Goal: Transaction & Acquisition: Purchase product/service

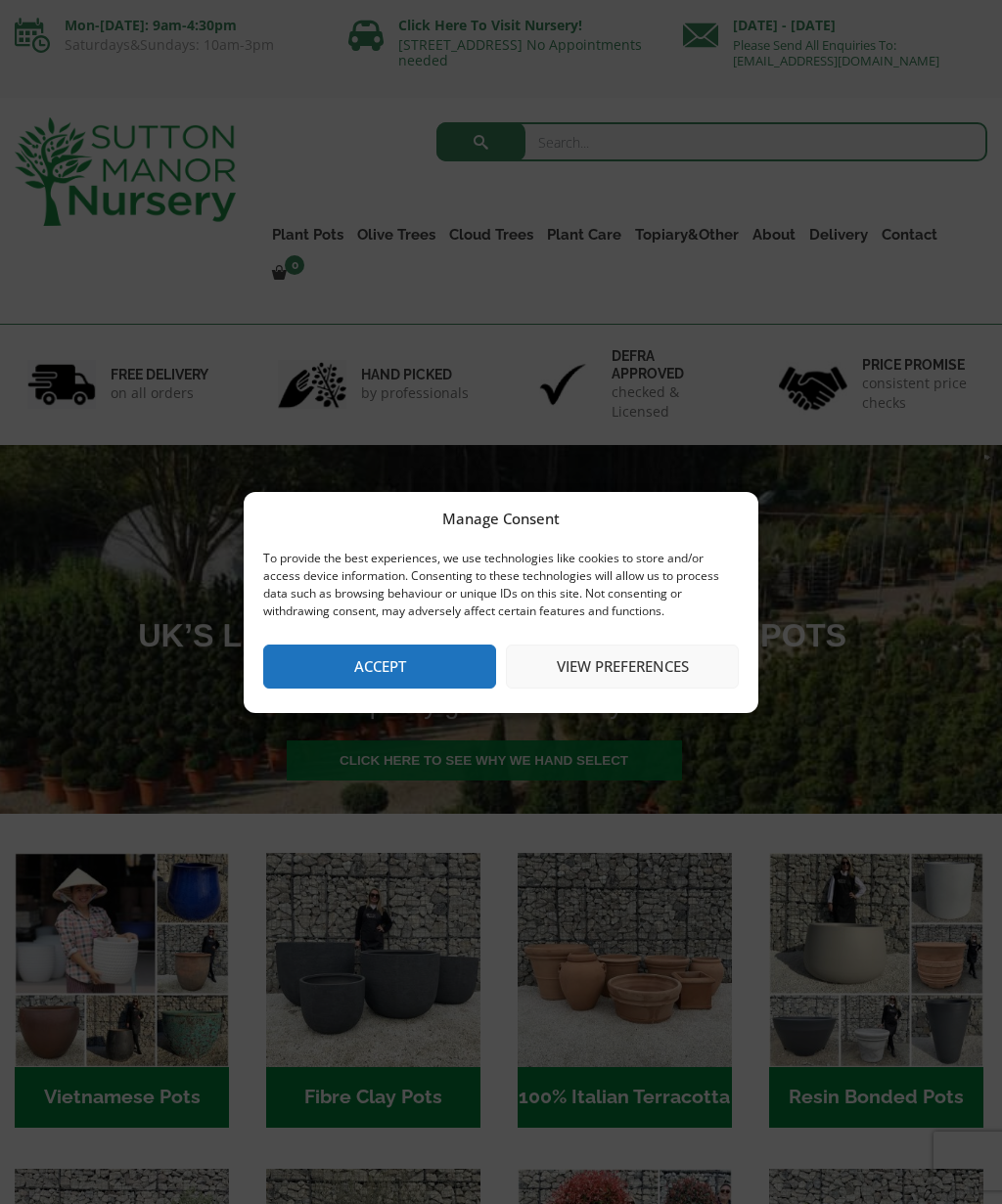
click at [433, 665] on button "Accept" at bounding box center [380, 666] width 233 height 44
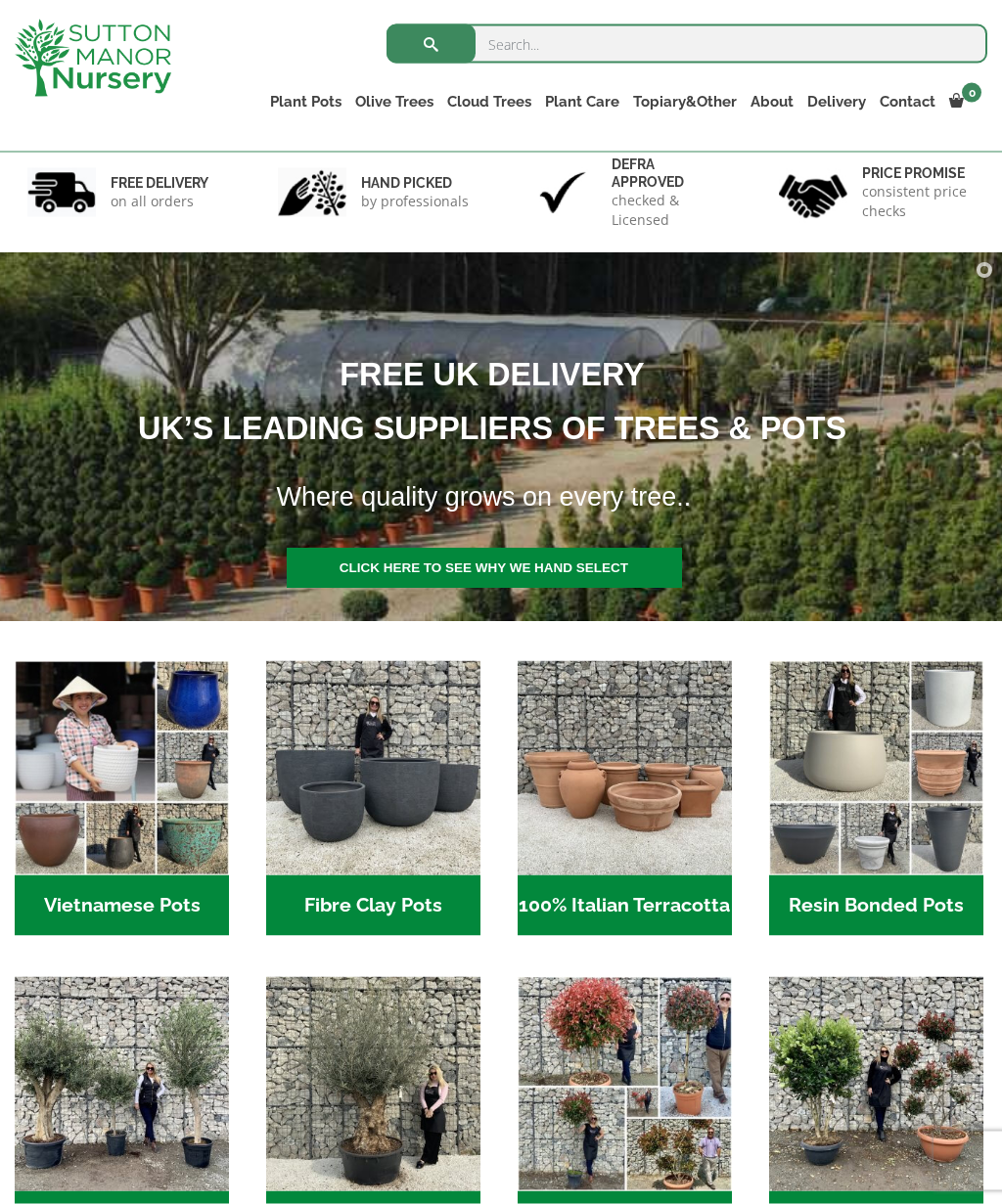
scroll to position [100, 0]
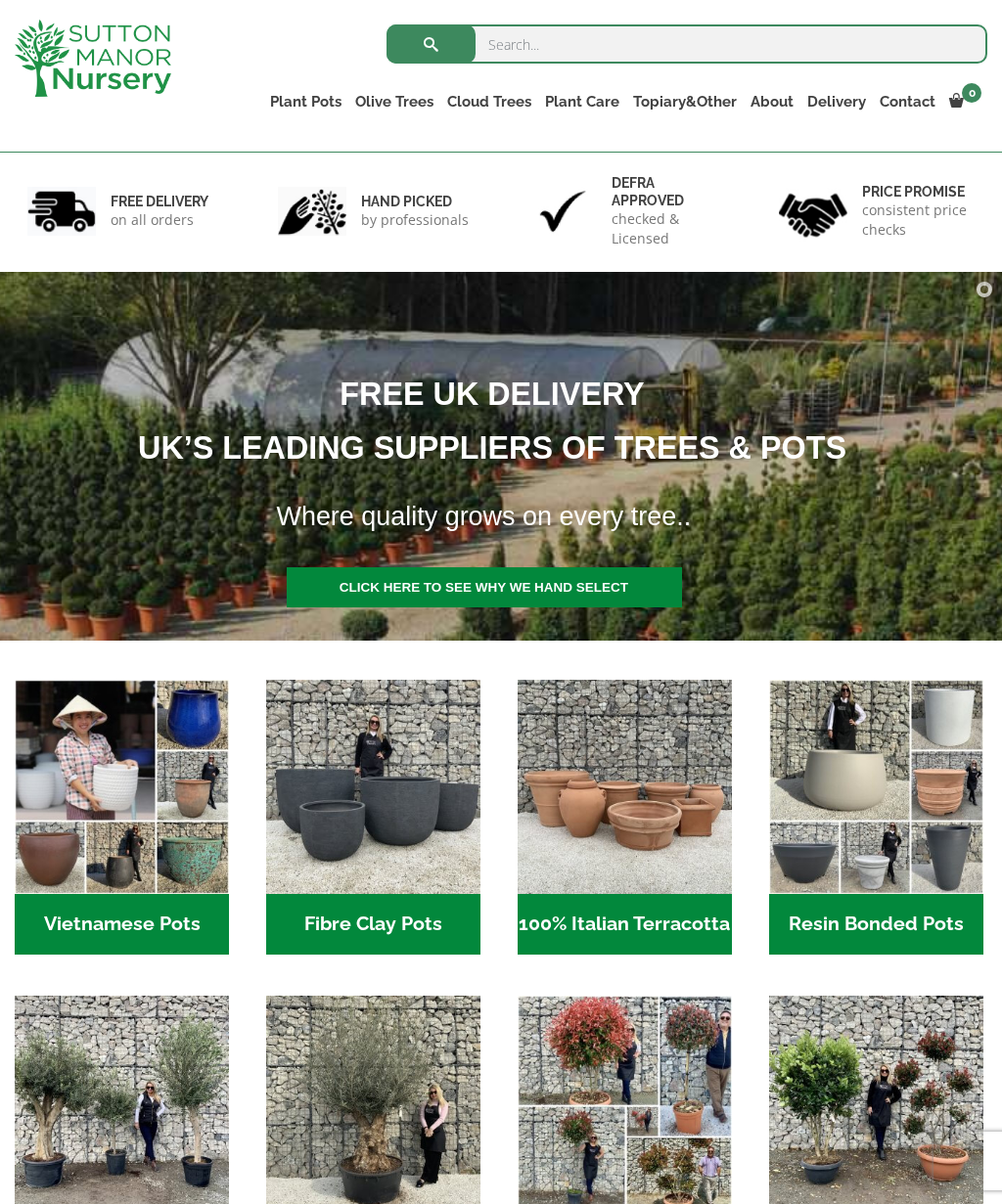
click at [176, 905] on h2 "Vietnamese Pots (55)" at bounding box center [121, 924] width 214 height 60
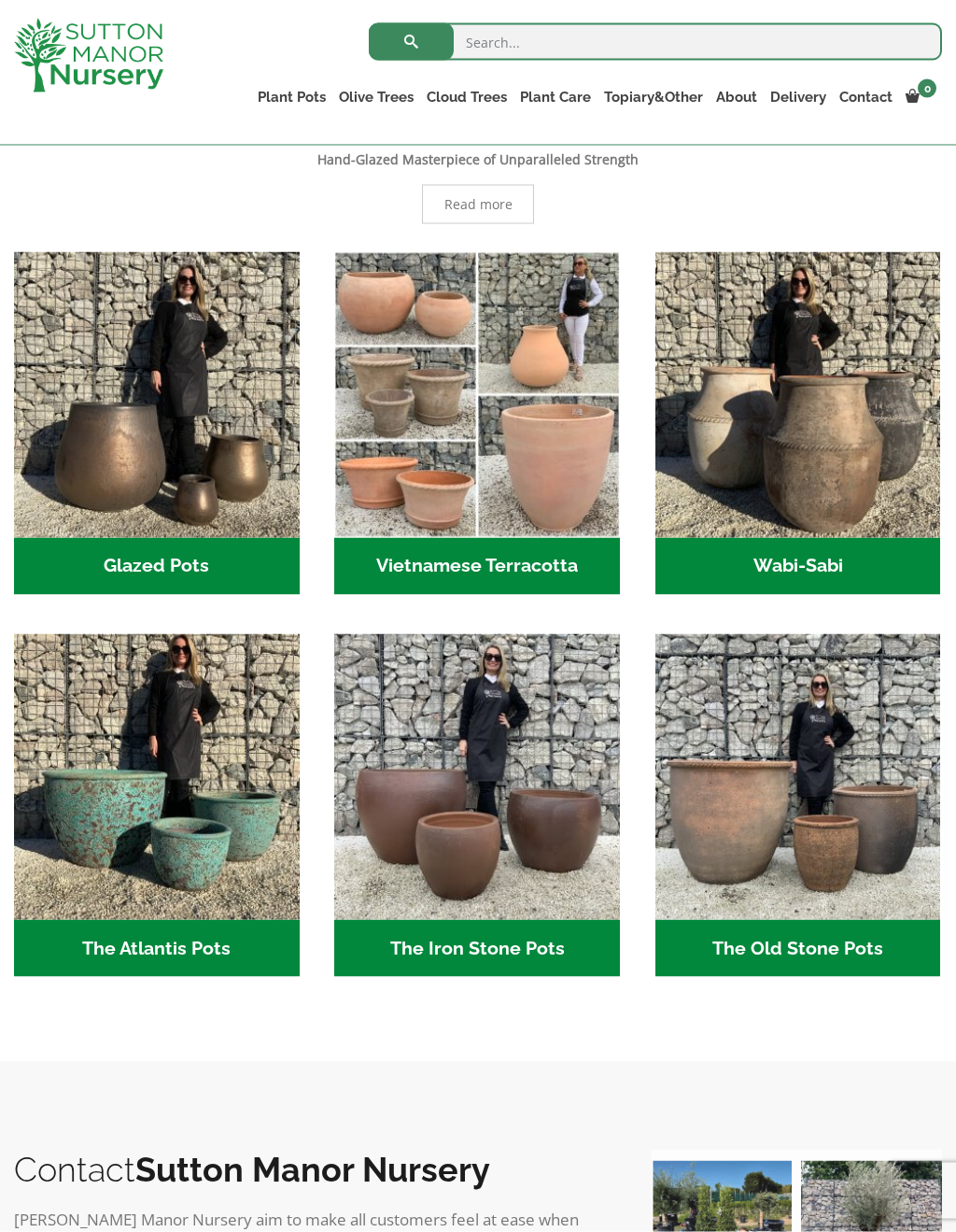
scroll to position [474, 0]
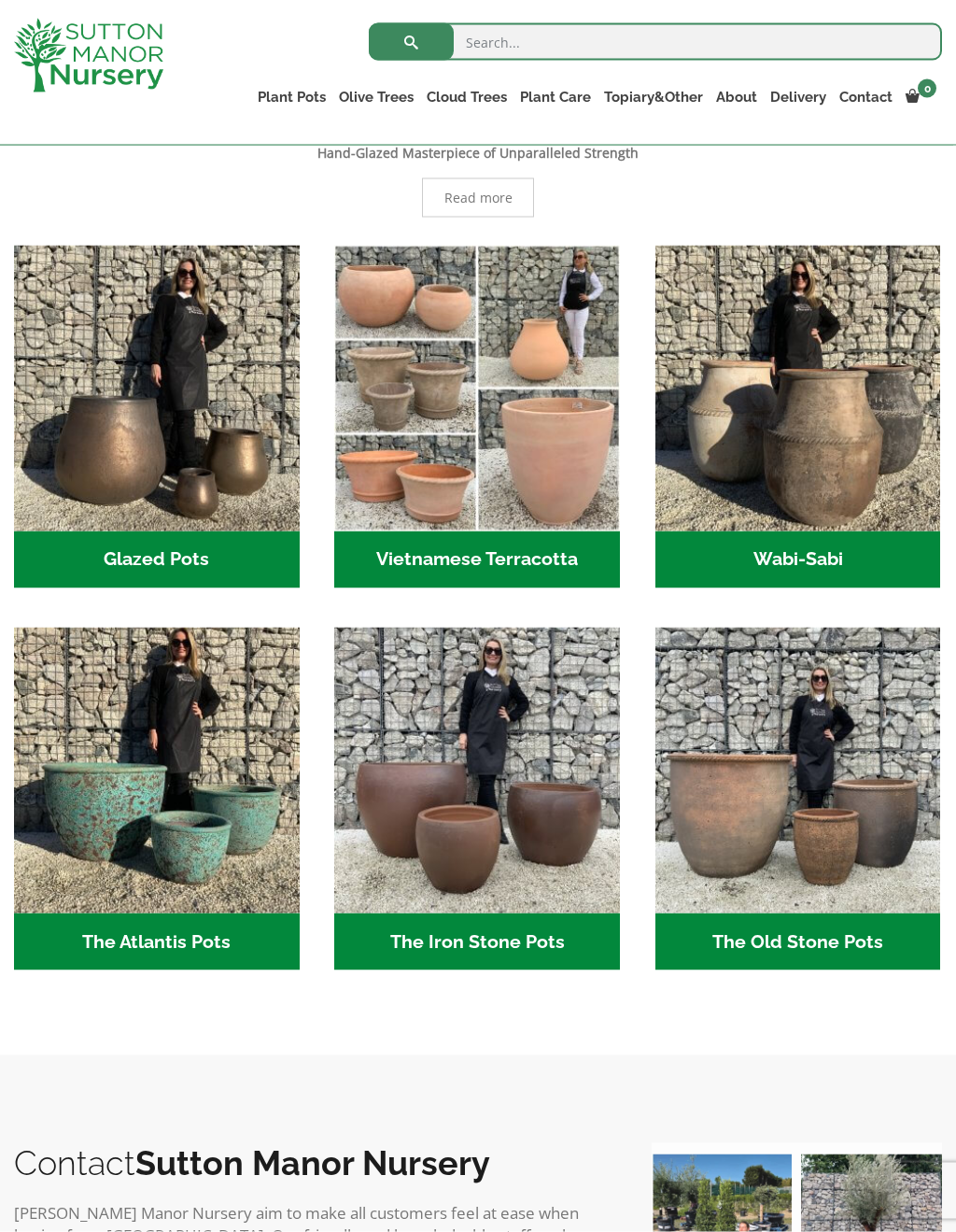
click at [474, 557] on h2 "Vietnamese Terracotta (5)" at bounding box center [477, 559] width 285 height 57
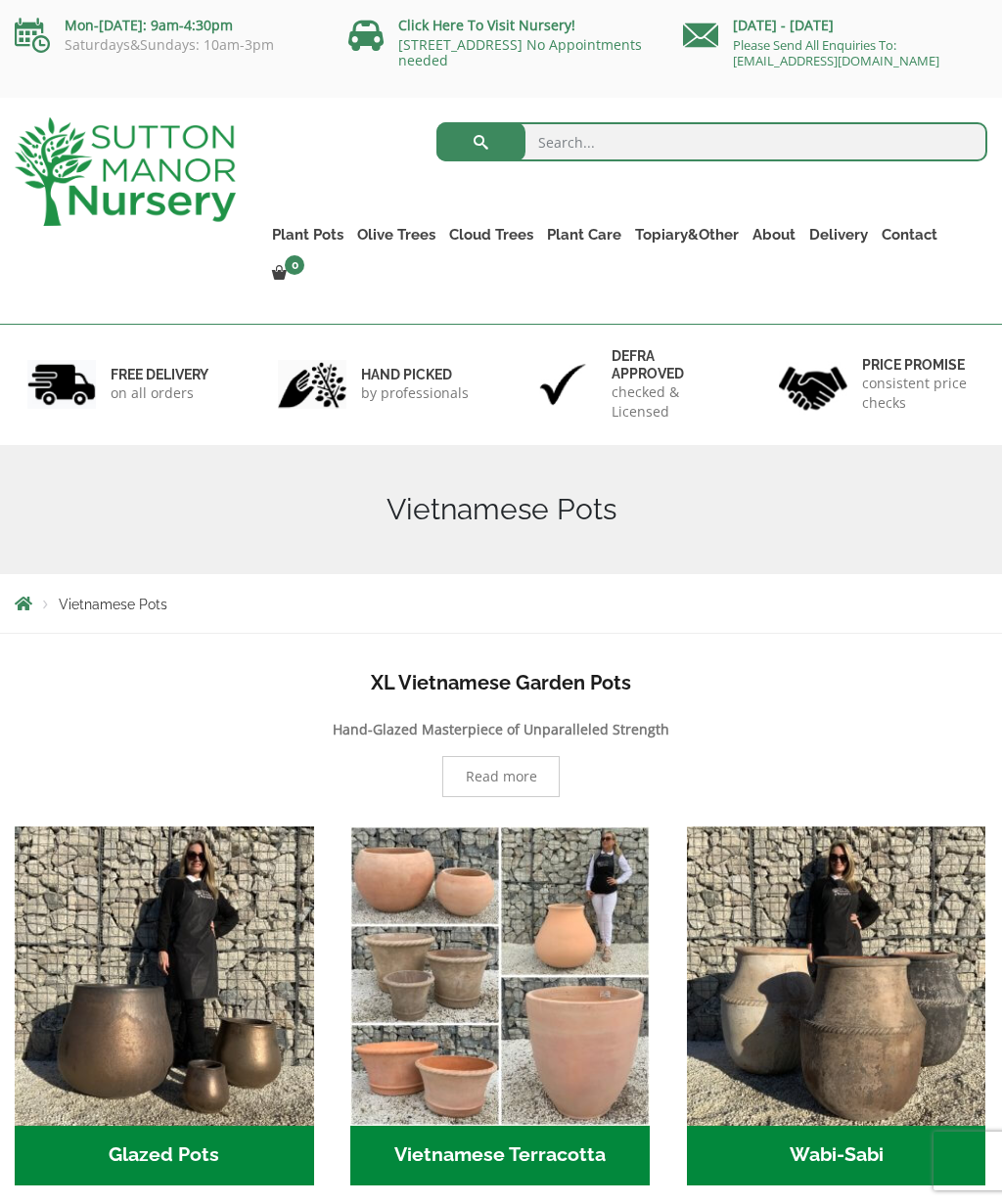
scroll to position [497, 0]
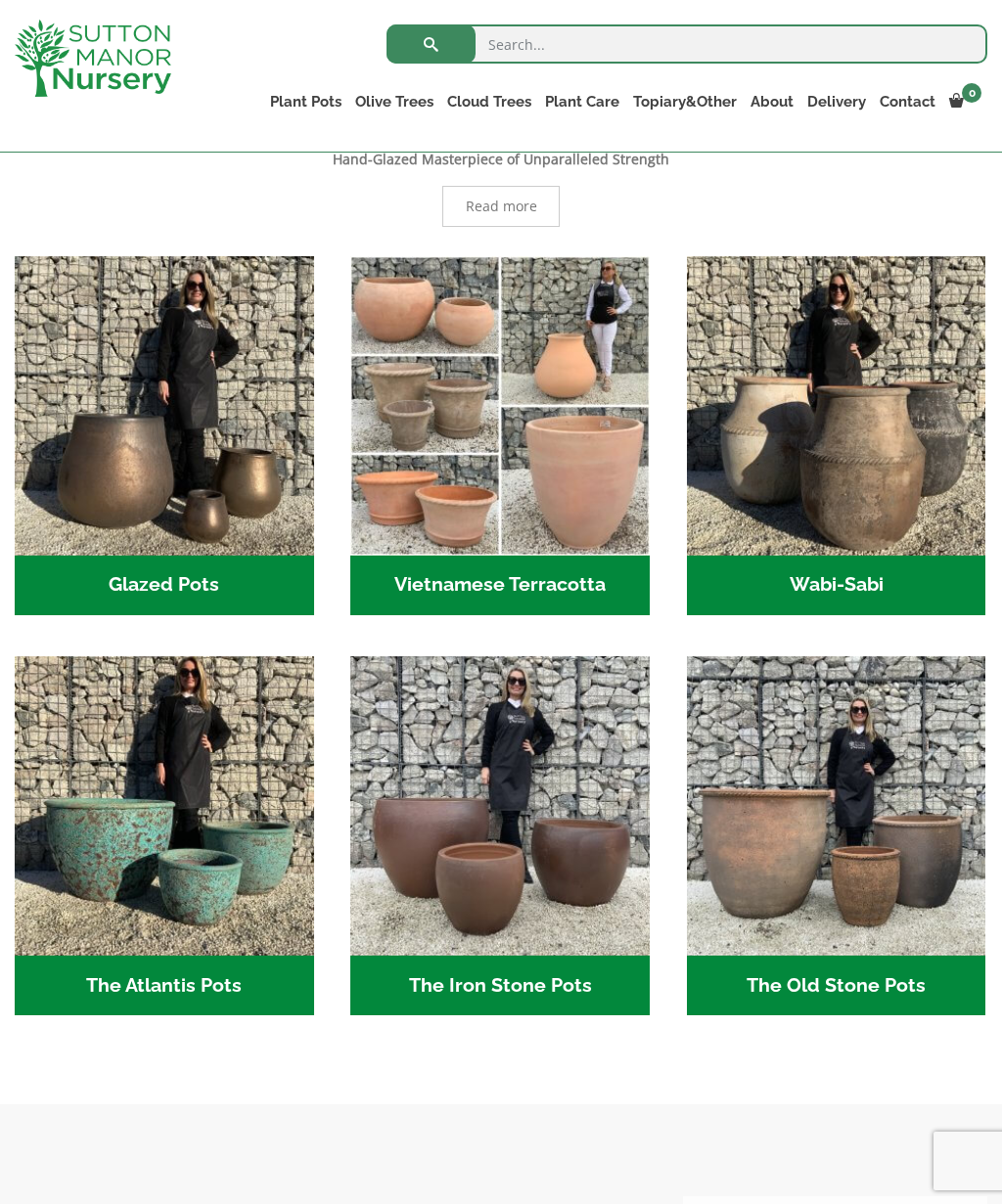
click at [539, 979] on h2 "The Iron Stone Pots (6)" at bounding box center [500, 986] width 299 height 60
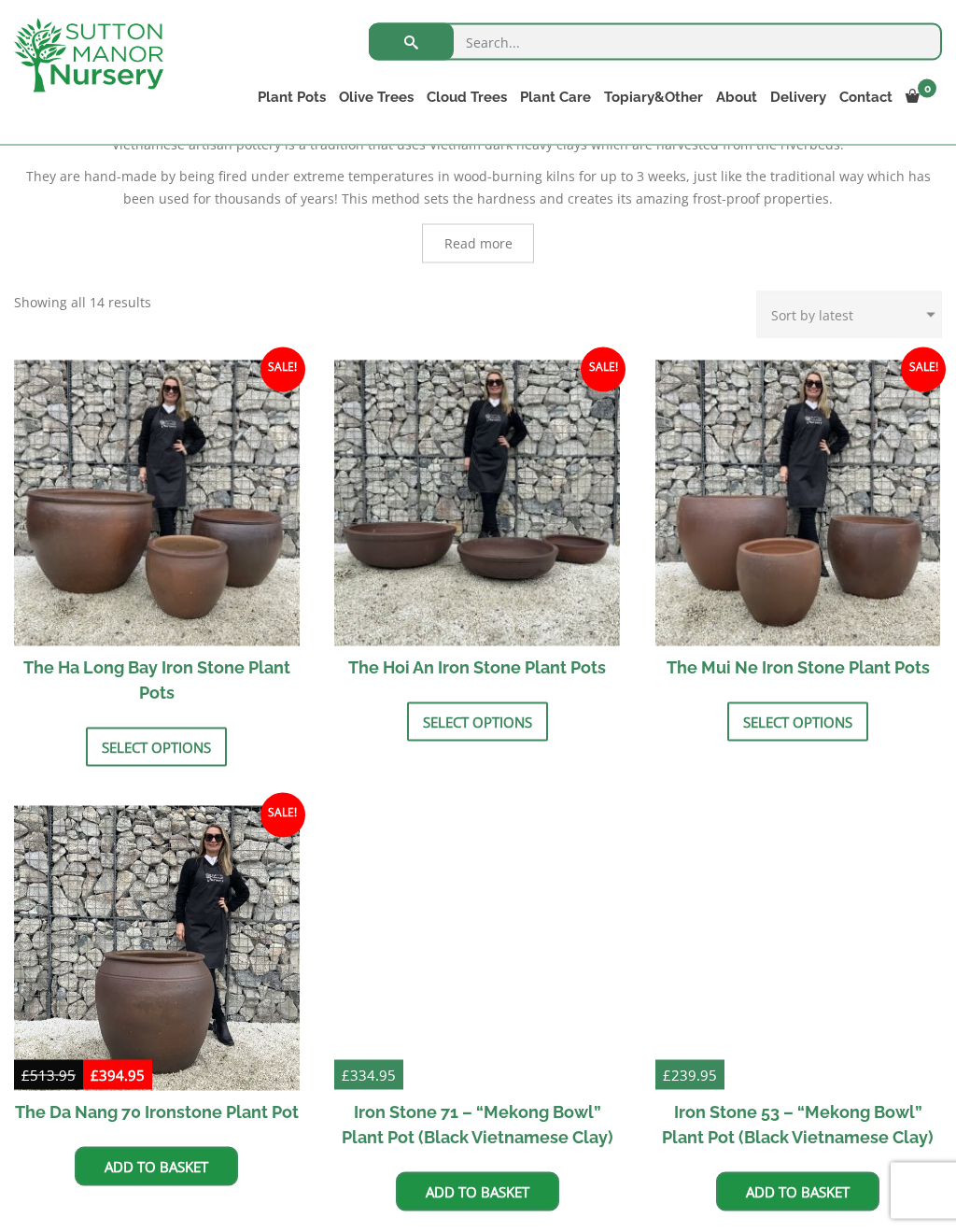
scroll to position [467, 0]
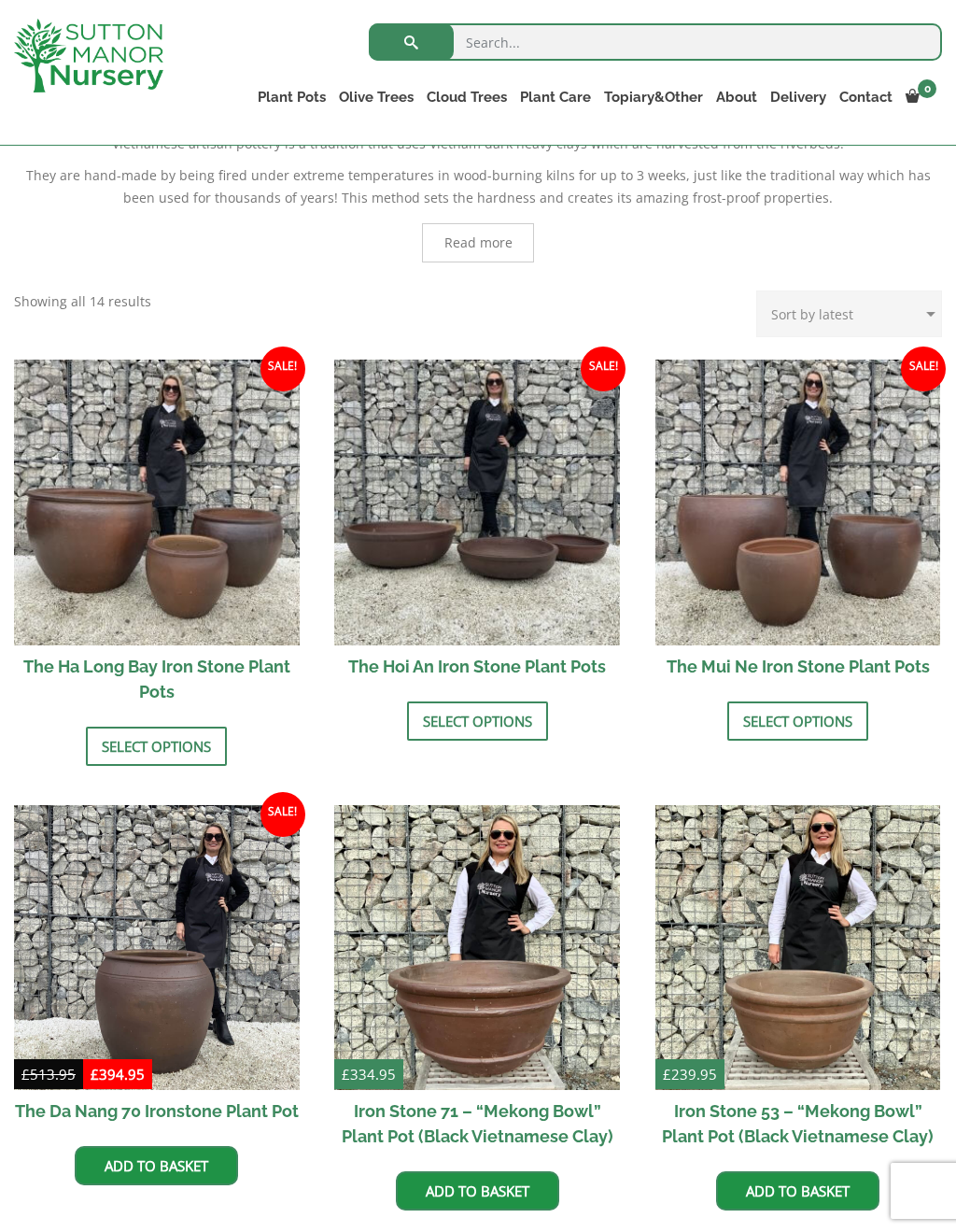
click at [493, 714] on link "Select options" at bounding box center [478, 721] width 141 height 40
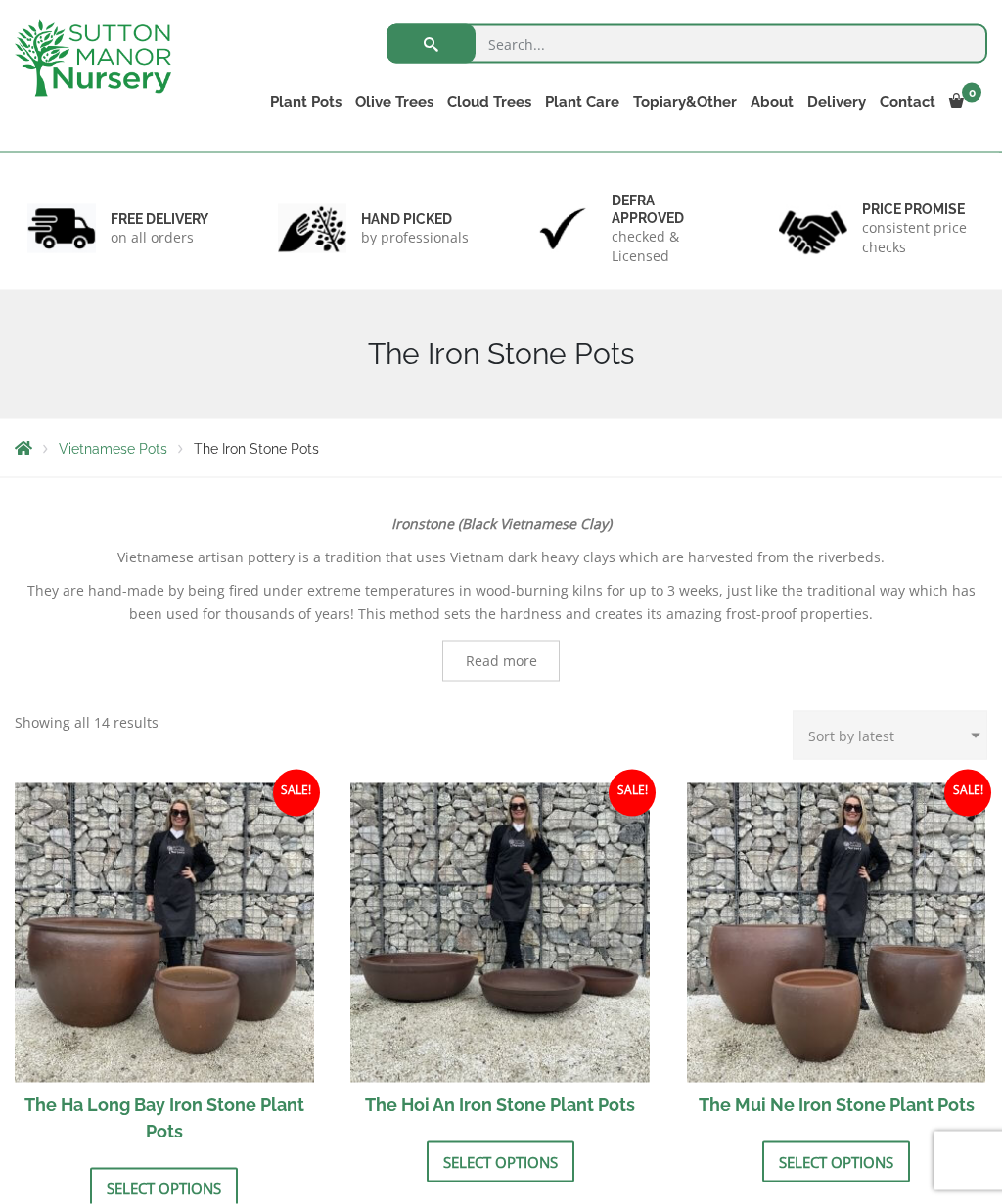
scroll to position [0, 0]
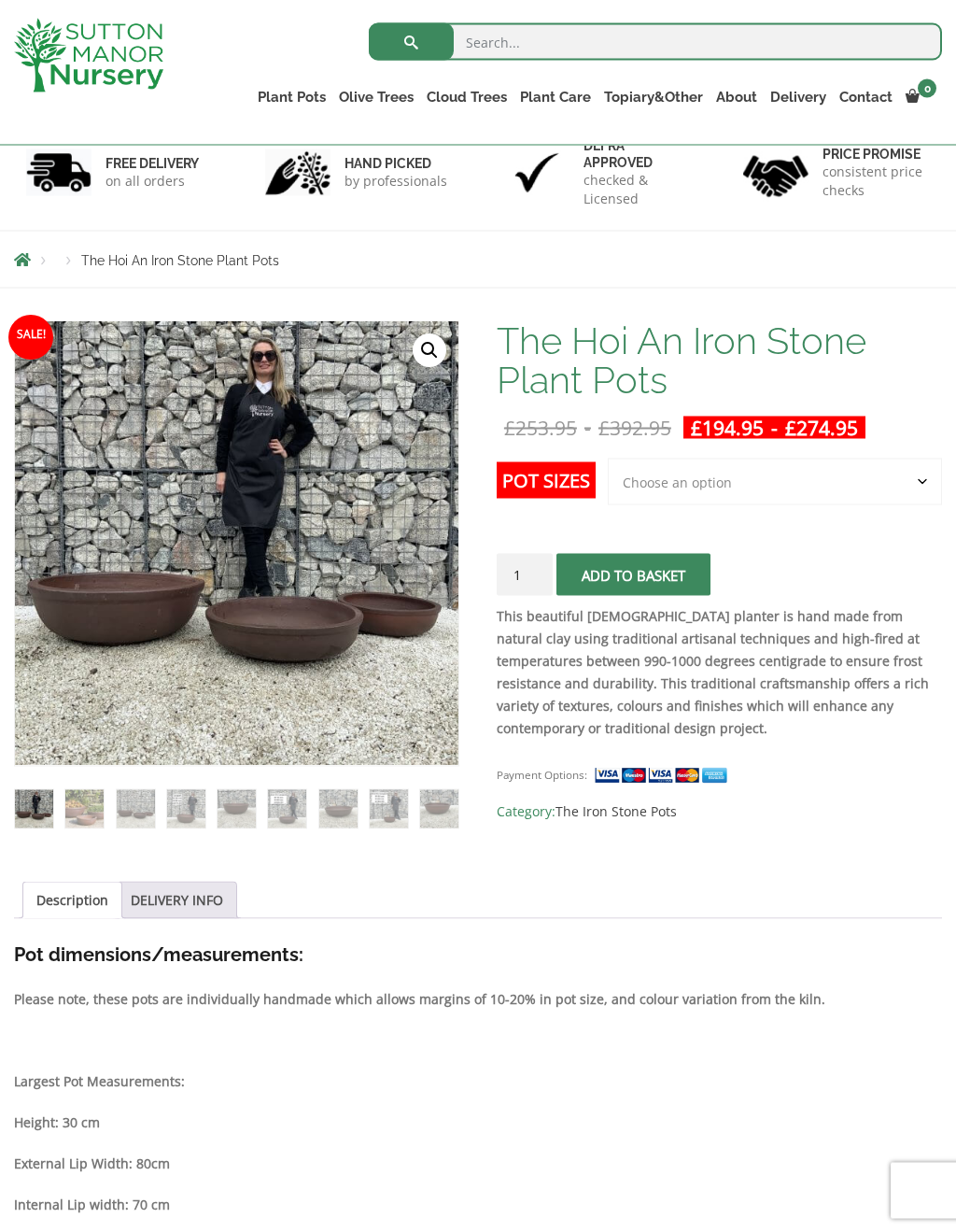
scroll to position [126, 0]
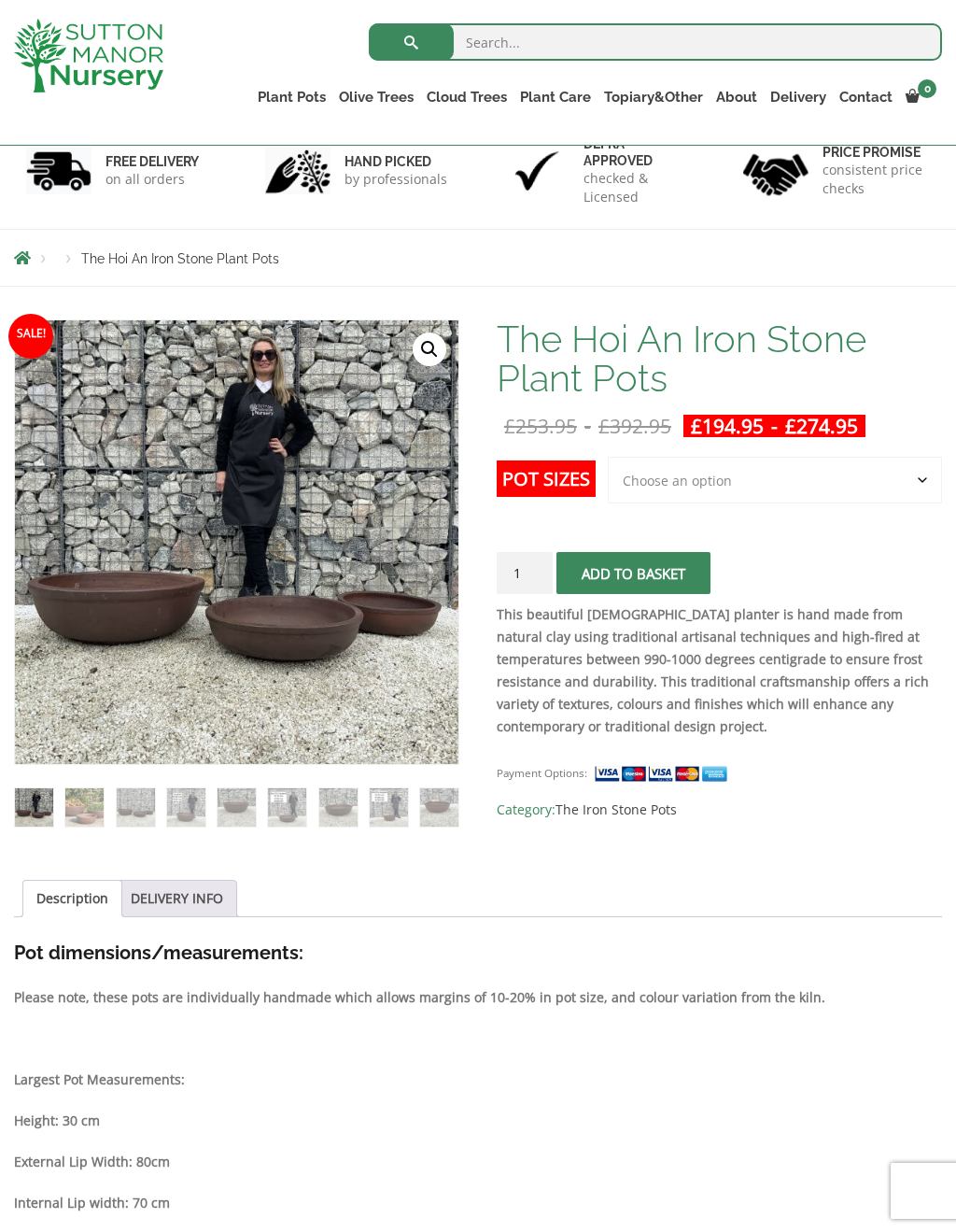
click at [916, 479] on select "Choose an option 3rd to Largest Pot In The Picture 2nd to Largest Pot In The Pi…" at bounding box center [774, 480] width 334 height 47
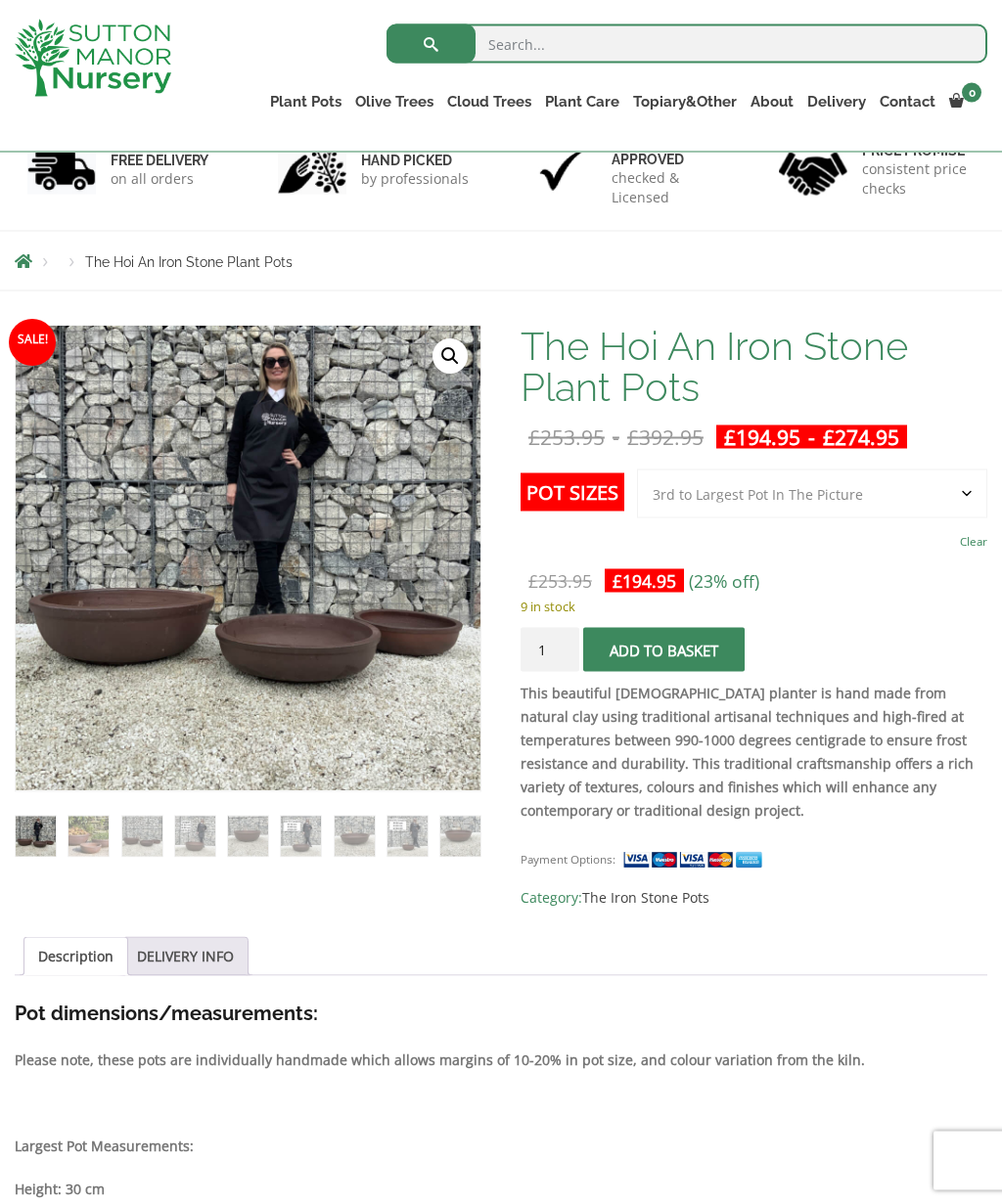
scroll to position [135, 0]
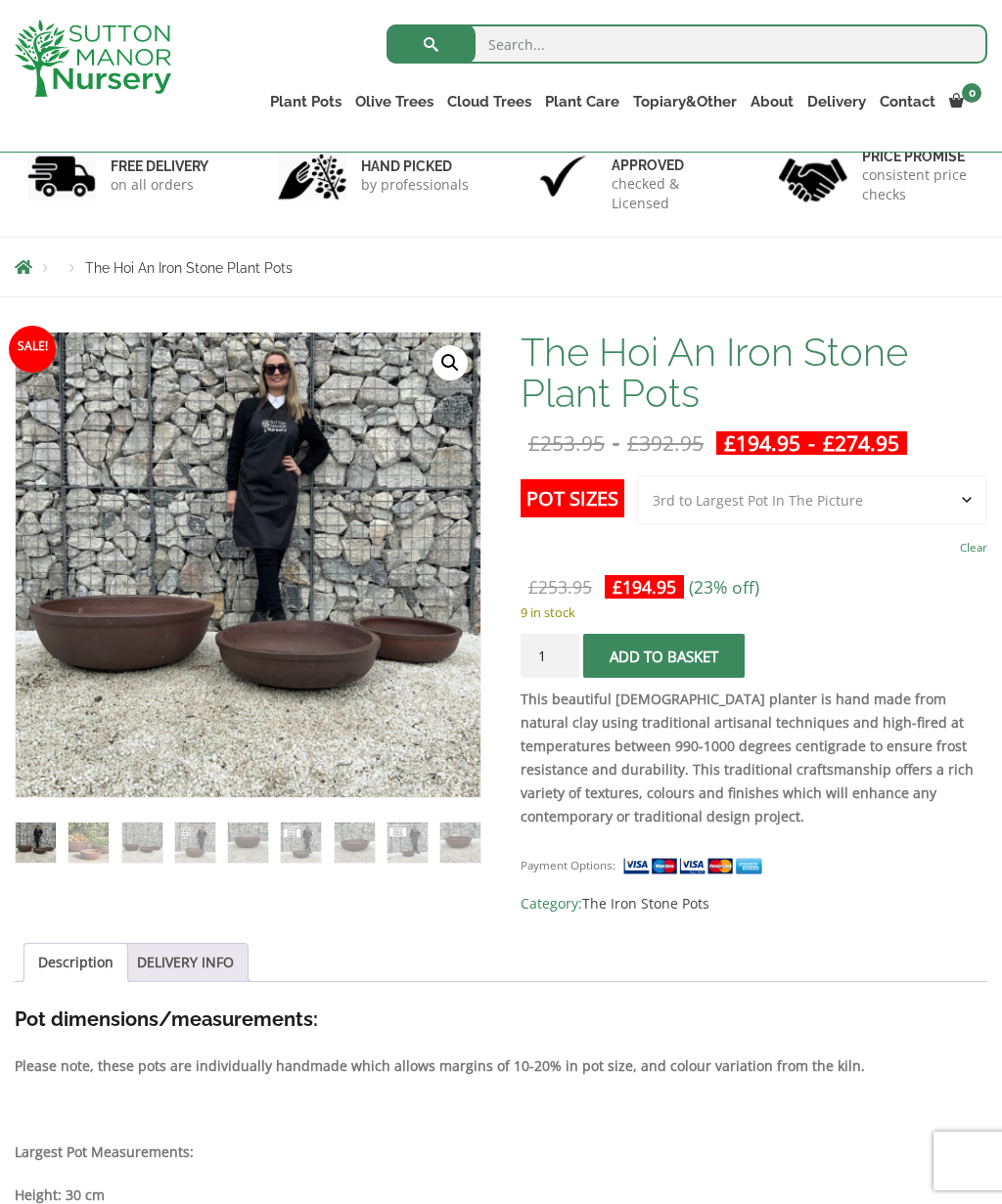
click at [964, 495] on select "Choose an option 3rd to Largest Pot In The Picture 2nd to Largest Pot In The Pi…" at bounding box center [811, 500] width 350 height 49
click at [964, 494] on select "Choose an option 3rd to Largest Pot In The Picture 2nd to Largest Pot In The Pi…" at bounding box center [811, 500] width 350 height 49
select select "Largest pot In The Picture"
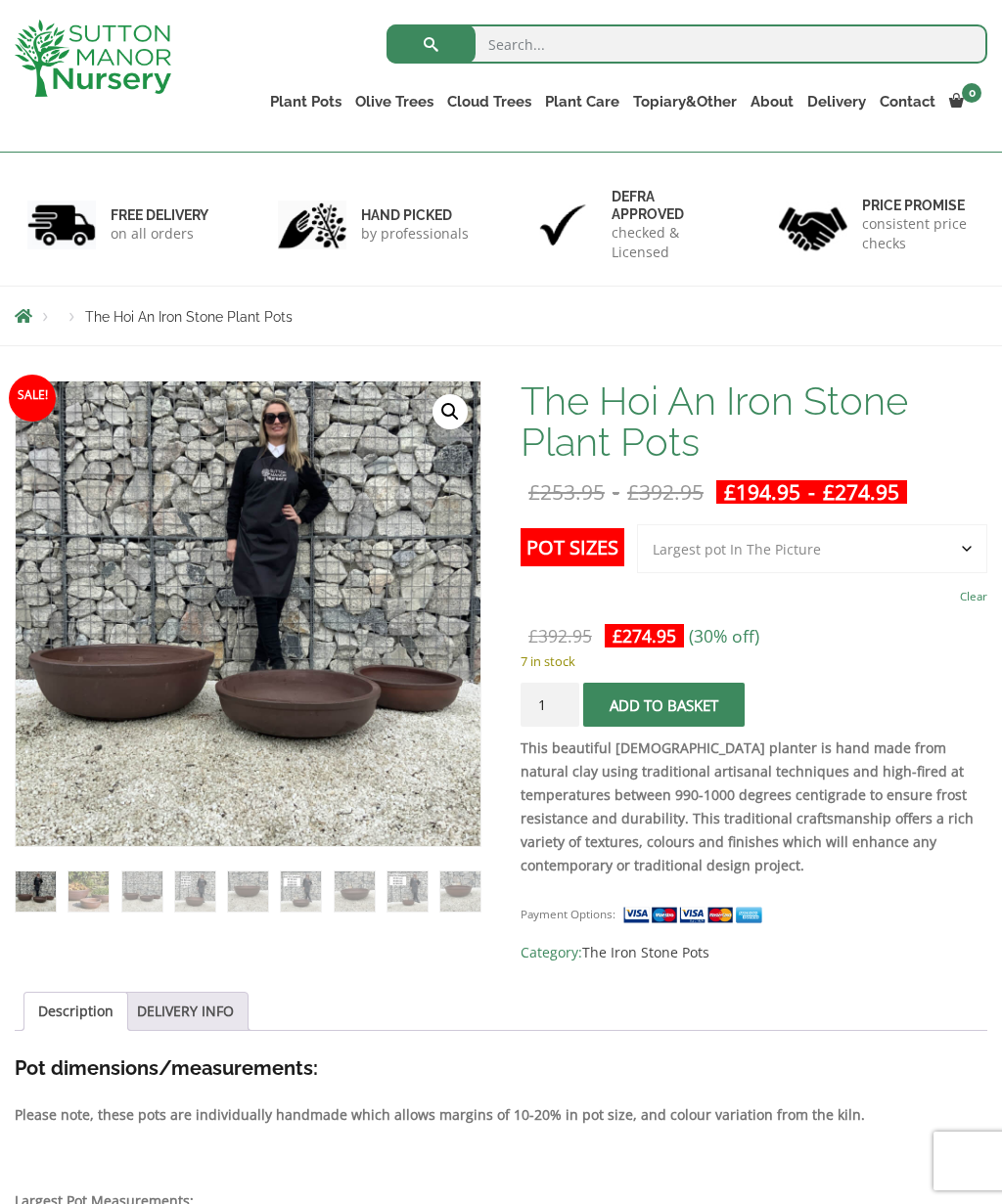
scroll to position [0, 0]
